Goal: Transaction & Acquisition: Purchase product/service

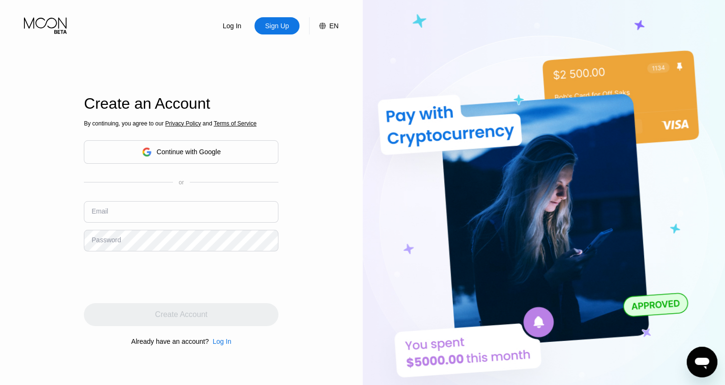
click at [163, 218] on input "text" at bounding box center [181, 212] width 195 height 22
drag, startPoint x: 387, startPoint y: 207, endPoint x: 382, endPoint y: 206, distance: 5.0
click at [386, 207] on img at bounding box center [544, 212] width 363 height 424
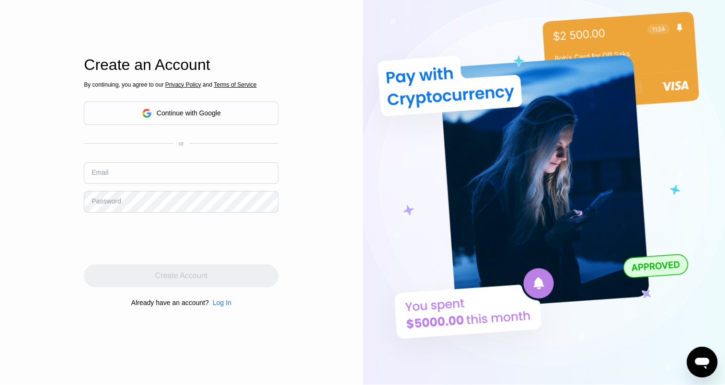
scroll to position [96, 0]
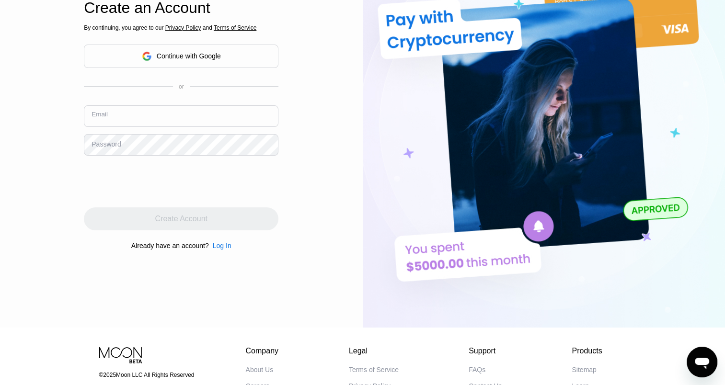
click at [108, 117] on input "text" at bounding box center [181, 116] width 195 height 22
type input "ramadhani.hakizimana@svevia.se"
drag, startPoint x: 224, startPoint y: 115, endPoint x: 0, endPoint y: 100, distance: 224.8
click at [0, 109] on html "Log In Sign Up EN Language Select an item Save Create an Account By continuing,…" at bounding box center [362, 96] width 725 height 385
click at [109, 113] on input "text" at bounding box center [181, 116] width 195 height 22
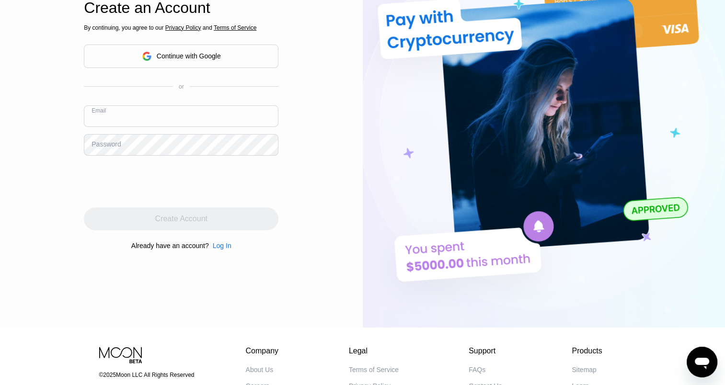
type input "[EMAIL_ADDRESS][DOMAIN_NAME]"
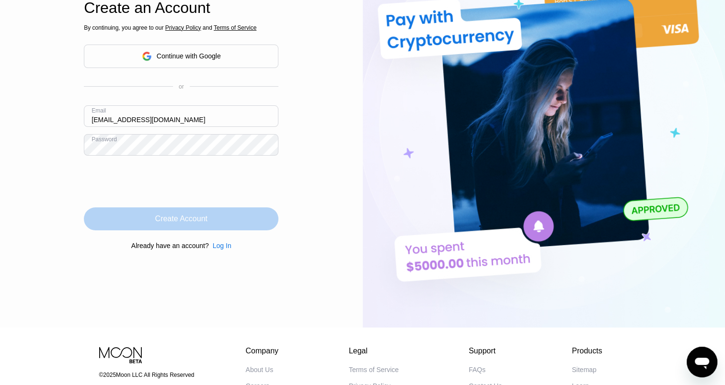
click at [180, 221] on div "Create Account" at bounding box center [181, 219] width 52 height 10
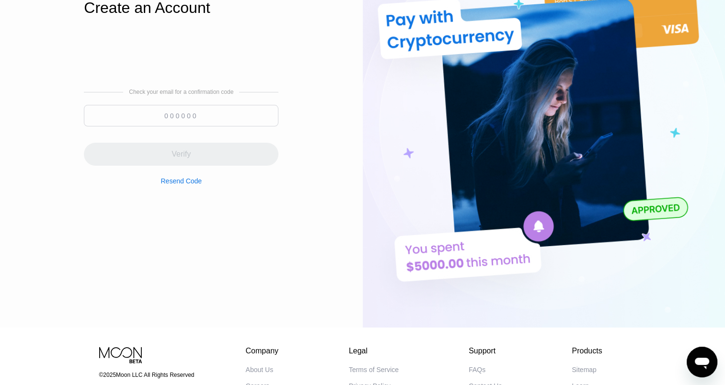
click at [187, 119] on input at bounding box center [181, 116] width 195 height 22
click at [166, 115] on input at bounding box center [181, 116] width 195 height 22
paste input "696662"
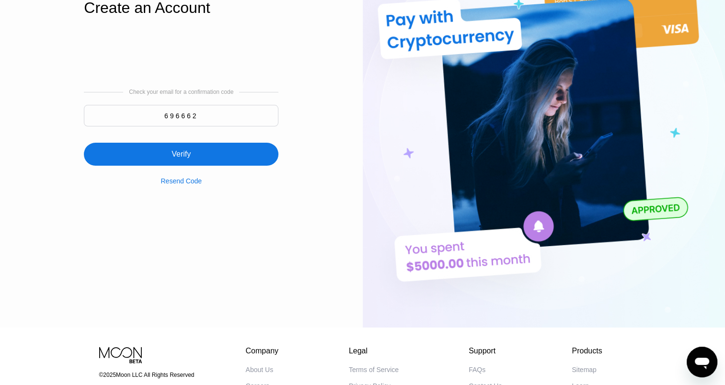
type input "696662"
click at [203, 157] on div "Verify" at bounding box center [181, 154] width 195 height 23
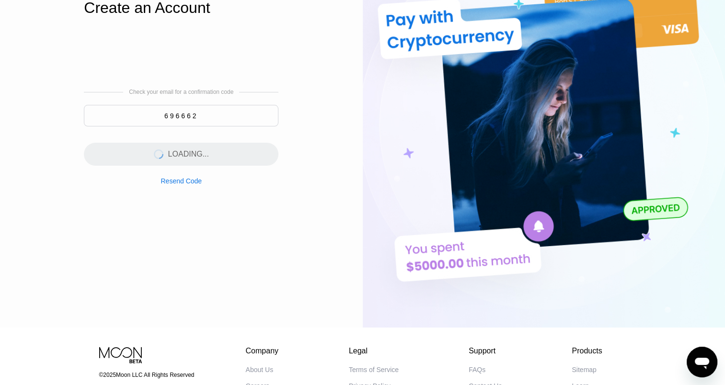
scroll to position [0, 0]
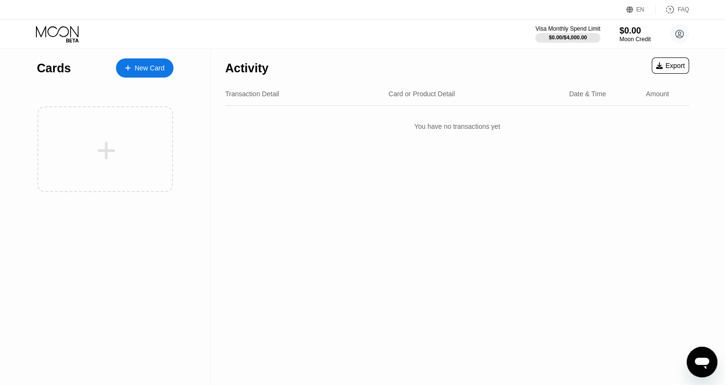
click at [415, 93] on div "Card or Product Detail" at bounding box center [422, 94] width 67 height 8
click at [449, 125] on div "You have no transactions yet" at bounding box center [457, 126] width 464 height 27
click at [594, 94] on div "Date & Time" at bounding box center [587, 94] width 37 height 8
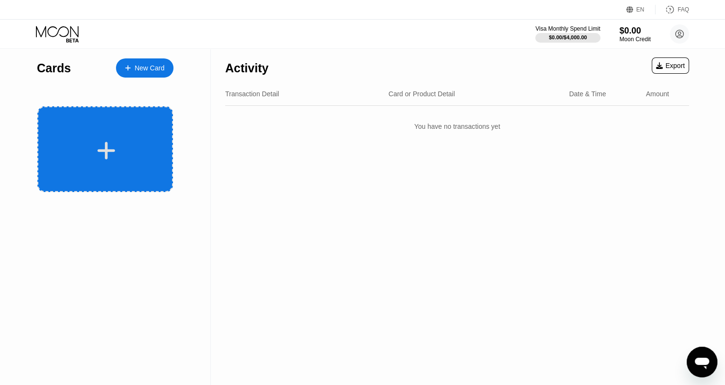
click at [121, 146] on div at bounding box center [106, 151] width 119 height 22
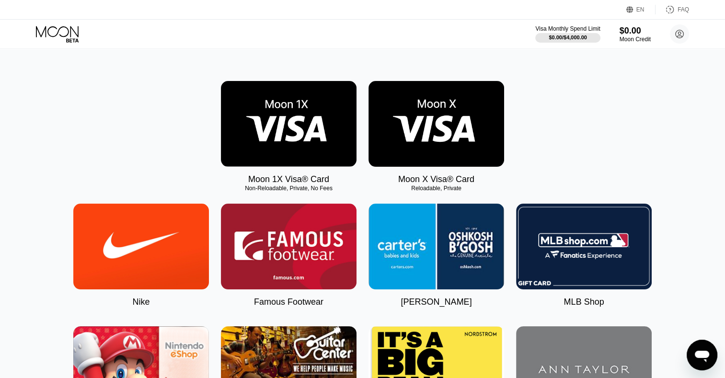
scroll to position [48, 0]
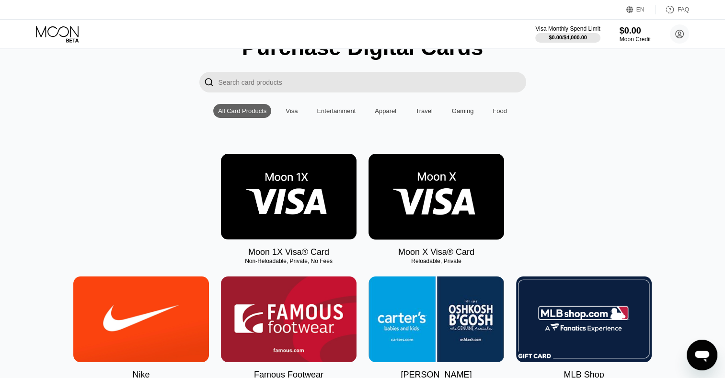
scroll to position [48, 0]
click at [423, 186] on img at bounding box center [437, 197] width 136 height 86
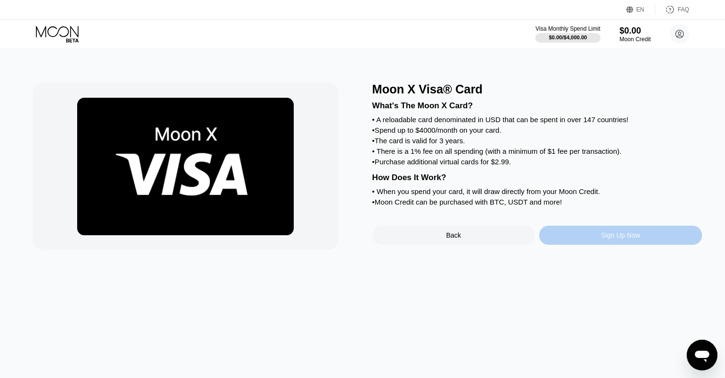
click at [590, 245] on div "Sign Up Now" at bounding box center [620, 235] width 163 height 19
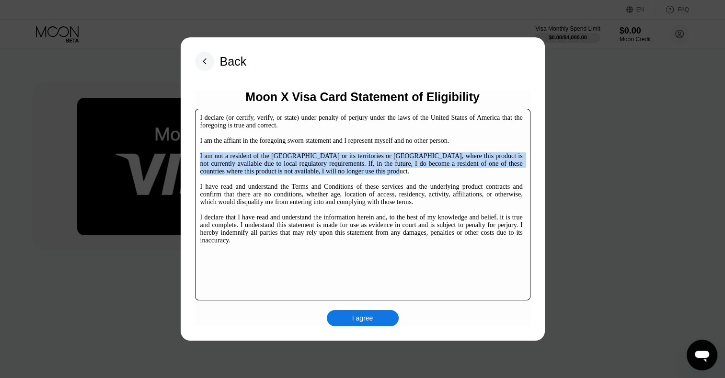
click at [197, 159] on div "I declare (or certify, verify, or state) under penalty of perjury under the law…" at bounding box center [362, 205] width 335 height 192
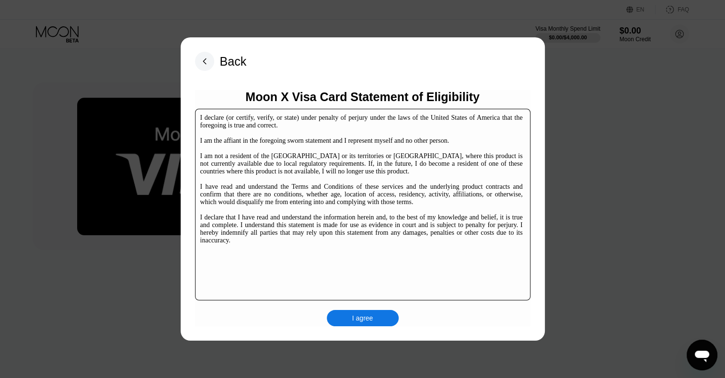
drag, startPoint x: 316, startPoint y: 217, endPoint x: 312, endPoint y: 220, distance: 5.1
click at [316, 217] on div "I declare (or certify, verify, or state) under penalty of perjury under the law…" at bounding box center [361, 179] width 323 height 130
click at [228, 188] on div "I declare (or certify, verify, or state) under penalty of perjury under the law…" at bounding box center [361, 179] width 323 height 130
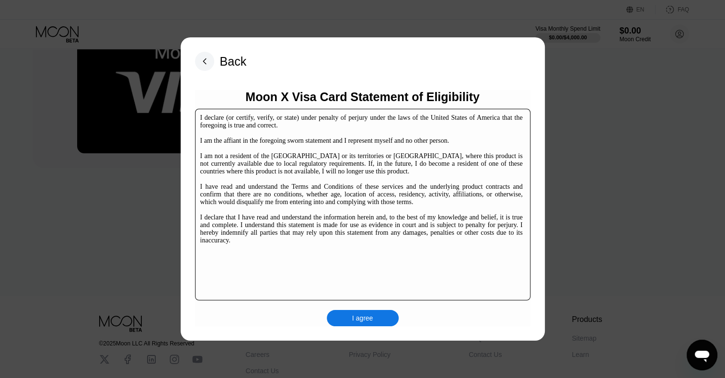
scroll to position [82, 0]
click at [353, 240] on div "I declare (or certify, verify, or state) under penalty of perjury under the law…" at bounding box center [361, 179] width 323 height 130
click at [366, 324] on div "I agree" at bounding box center [363, 318] width 72 height 16
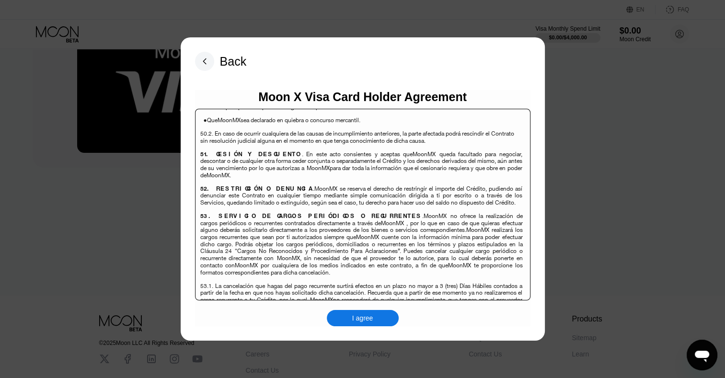
scroll to position [146, 0]
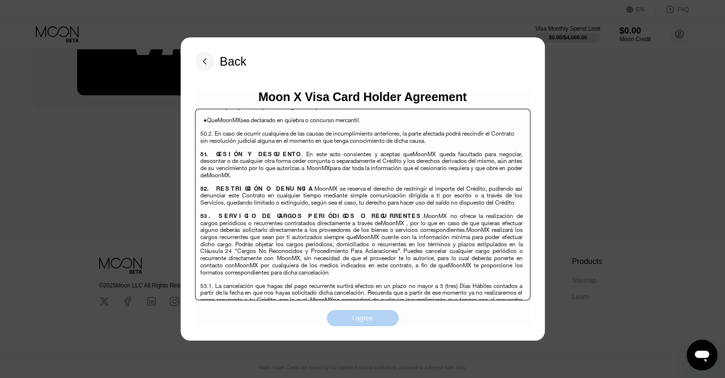
click at [361, 321] on div "I agree" at bounding box center [362, 318] width 21 height 9
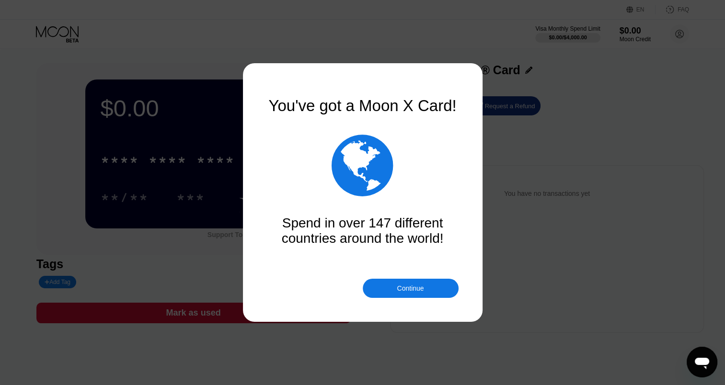
click at [410, 291] on div "Continue" at bounding box center [410, 289] width 27 height 8
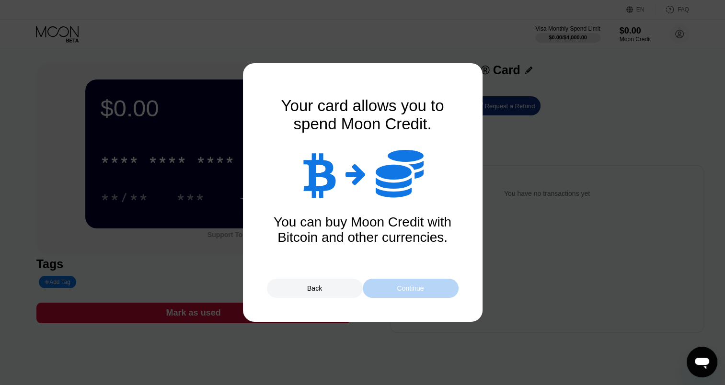
click at [413, 293] on div "Continue" at bounding box center [411, 288] width 96 height 19
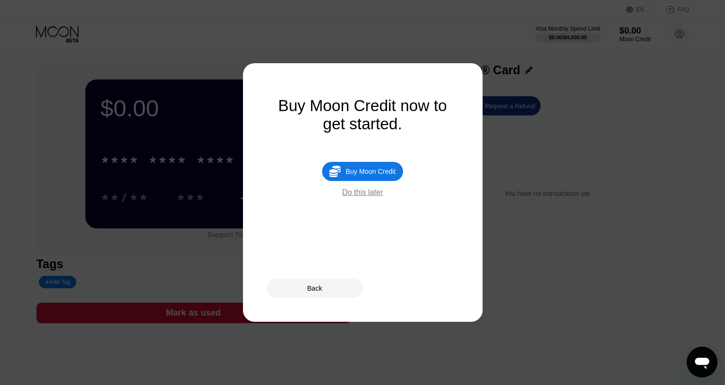
click at [377, 175] on div "Buy Moon Credit" at bounding box center [371, 172] width 50 height 8
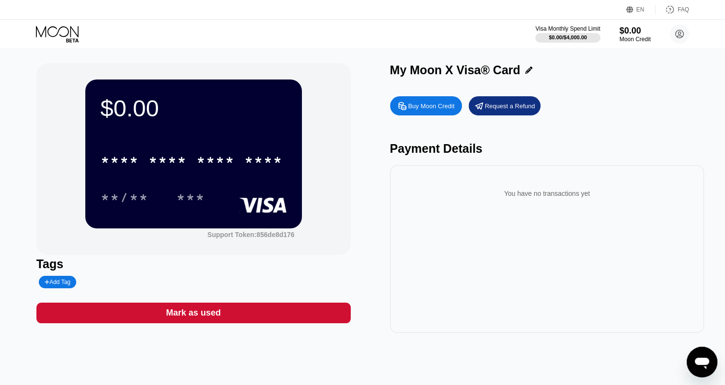
type input "0"
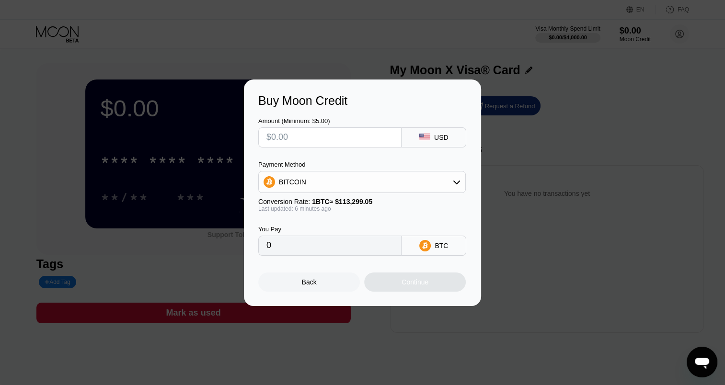
click at [343, 133] on input "text" at bounding box center [329, 137] width 127 height 19
click at [443, 138] on div "USD" at bounding box center [441, 138] width 14 height 8
click at [341, 242] on input "0" at bounding box center [329, 245] width 127 height 19
click at [304, 130] on input "text" at bounding box center [329, 137] width 127 height 19
type input "$6"
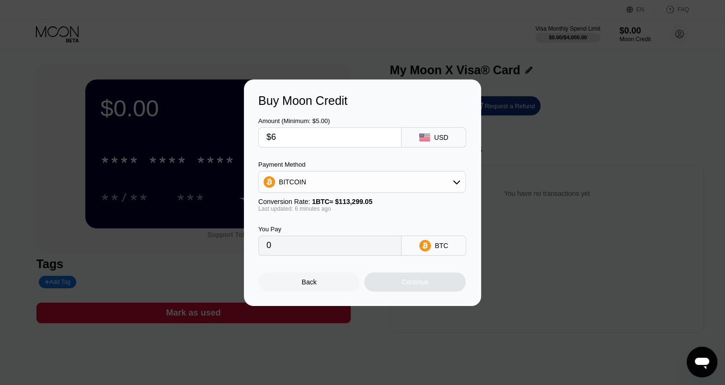
type input "0.00005295"
type input "$60"
type input "0.00052946"
type input "$600"
type input "0.00529452"
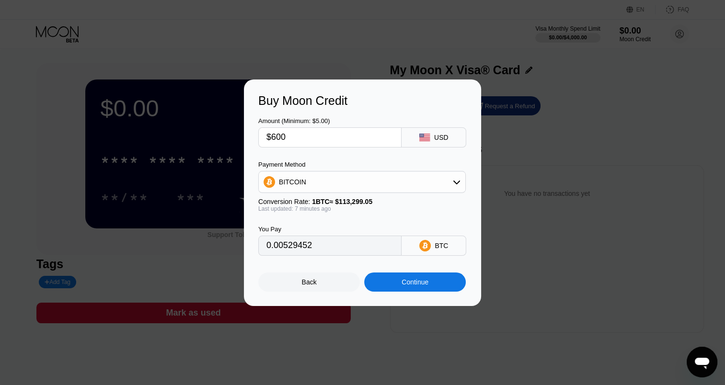
type input "$600"
click at [335, 178] on div "BITCOIN" at bounding box center [362, 182] width 207 height 19
click at [330, 231] on div "USDT on TRON" at bounding box center [367, 230] width 181 height 8
type input "606.06"
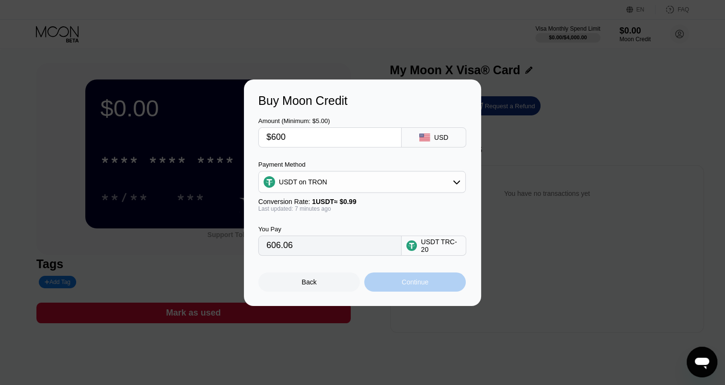
click at [403, 286] on div "Continue" at bounding box center [415, 282] width 27 height 8
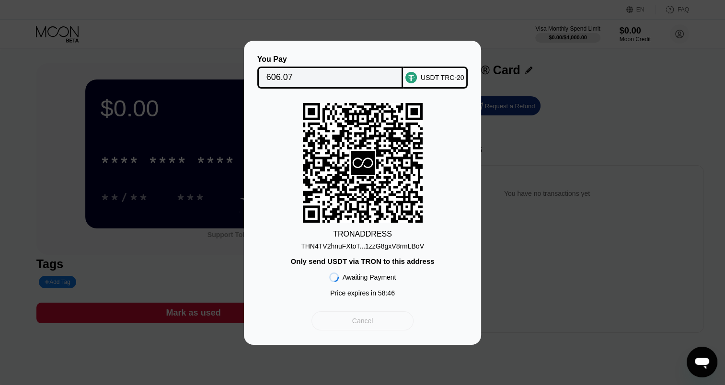
click at [376, 324] on div "Cancel" at bounding box center [363, 321] width 102 height 19
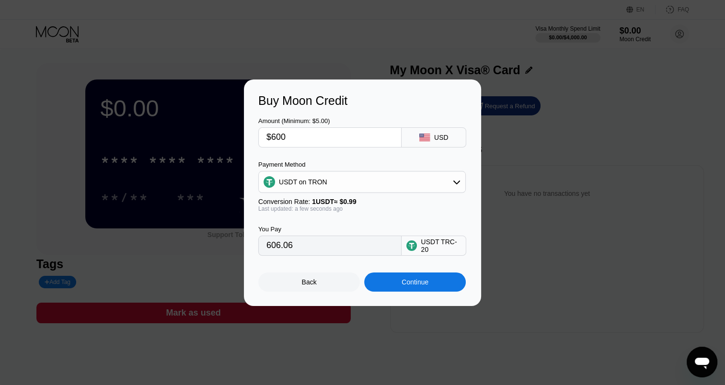
click at [325, 284] on div "Back" at bounding box center [309, 282] width 102 height 19
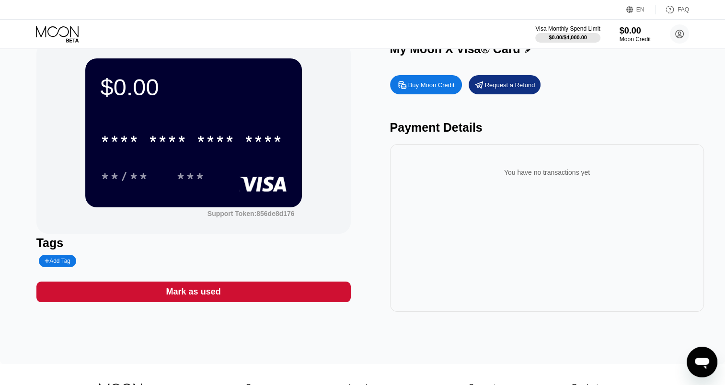
scroll to position [25, 0]
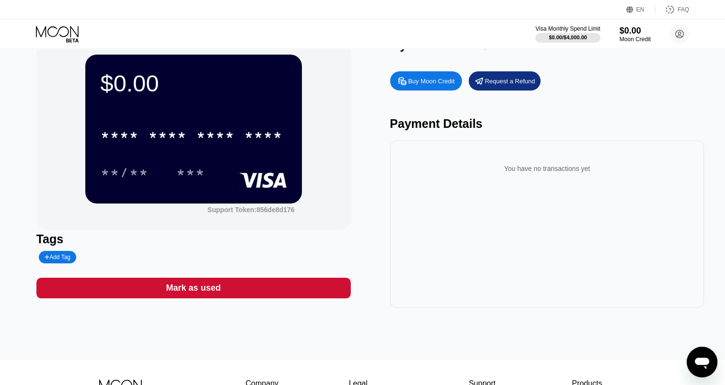
click at [223, 120] on div "* * * * * * * * * * * * ****" at bounding box center [194, 132] width 186 height 33
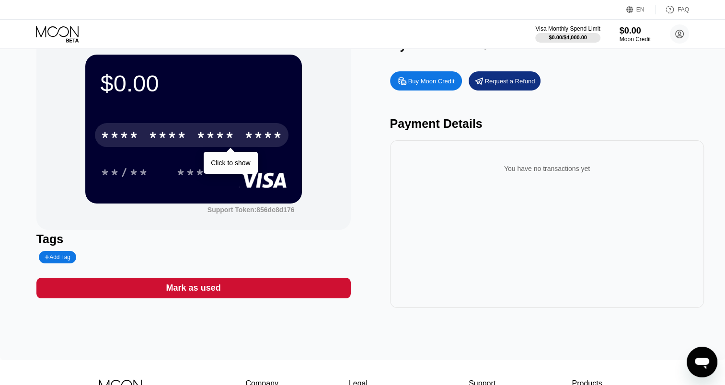
click at [178, 138] on div "* * * *" at bounding box center [168, 136] width 38 height 15
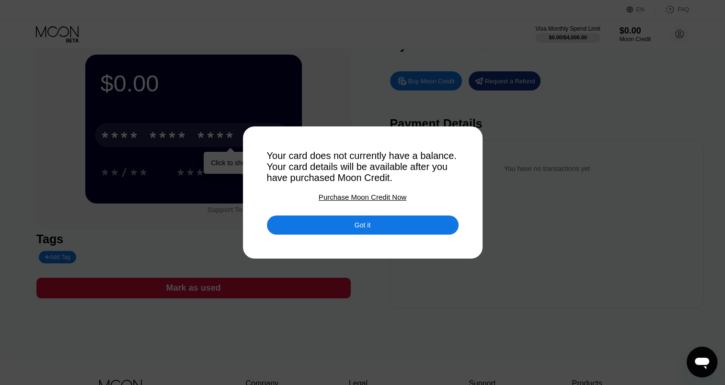
click at [359, 234] on div "Got it" at bounding box center [363, 225] width 192 height 19
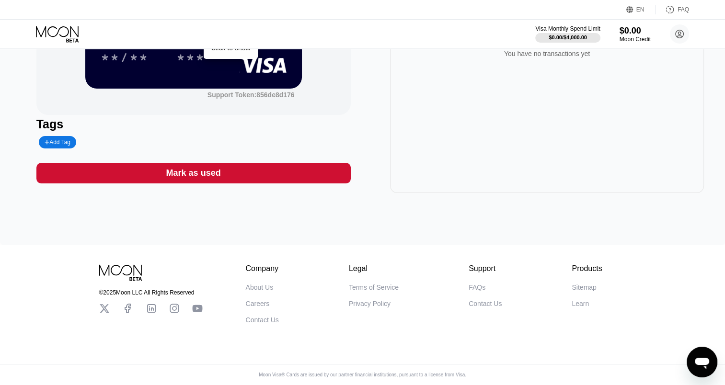
scroll to position [0, 0]
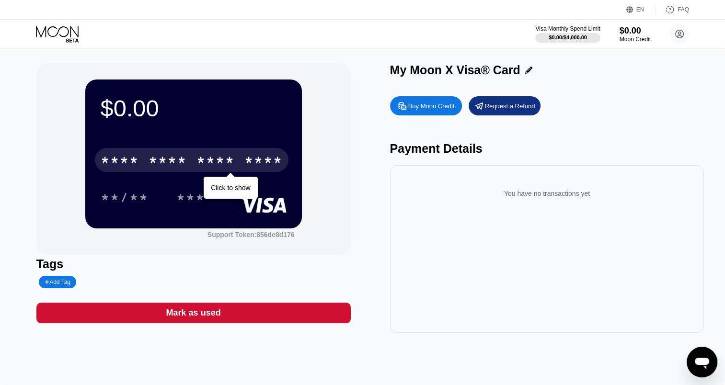
click at [58, 24] on div "Visa Monthly Spend Limit $0.00 / $4,000.00 $0.00 Moon Credit rama10@live.se  H…" at bounding box center [362, 34] width 725 height 29
click at [641, 11] on div "EN" at bounding box center [640, 9] width 8 height 7
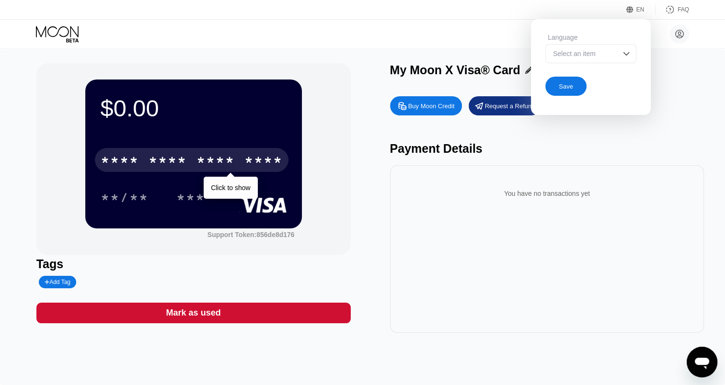
click at [75, 36] on icon at bounding box center [58, 34] width 45 height 17
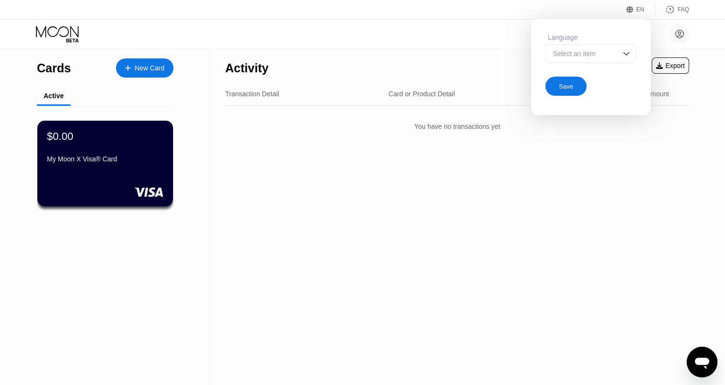
click at [459, 166] on div "Activity Export Transaction Detail Card or Product Detail Date & Time Amount Yo…" at bounding box center [457, 217] width 493 height 336
click at [623, 61] on div "Select an item" at bounding box center [590, 53] width 91 height 19
click at [490, 18] on div "EN Language Select an item Save FAQ" at bounding box center [362, 10] width 725 height 20
click at [675, 33] on circle at bounding box center [679, 33] width 19 height 19
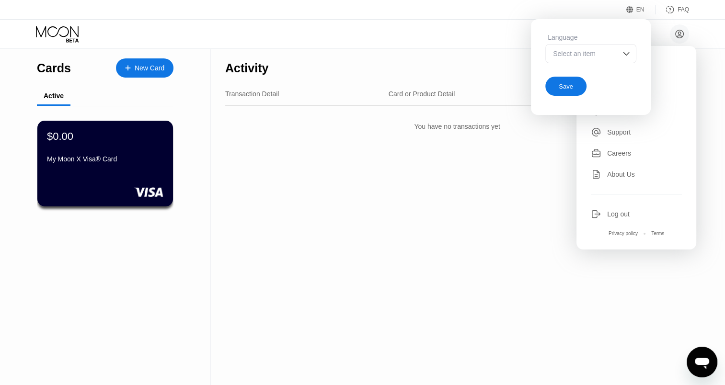
click at [553, 86] on div "Save" at bounding box center [565, 86] width 41 height 19
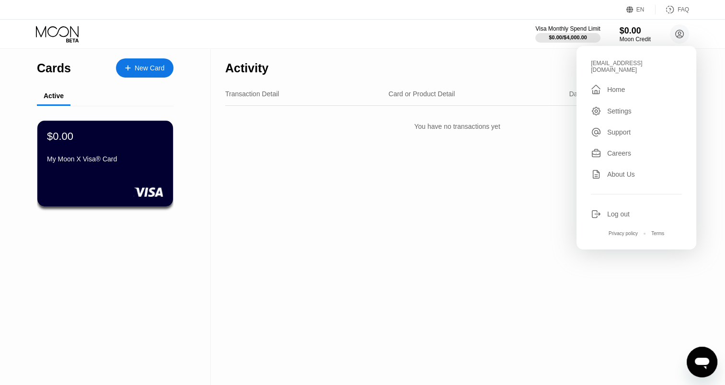
click at [431, 91] on div "Card or Product Detail" at bounding box center [422, 94] width 67 height 8
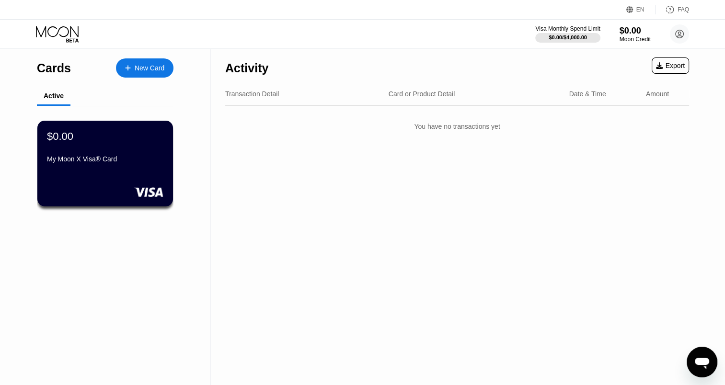
click at [63, 40] on icon at bounding box center [58, 34] width 45 height 17
click at [410, 96] on div "Card or Product Detail" at bounding box center [422, 94] width 67 height 8
